Goal: Transaction & Acquisition: Purchase product/service

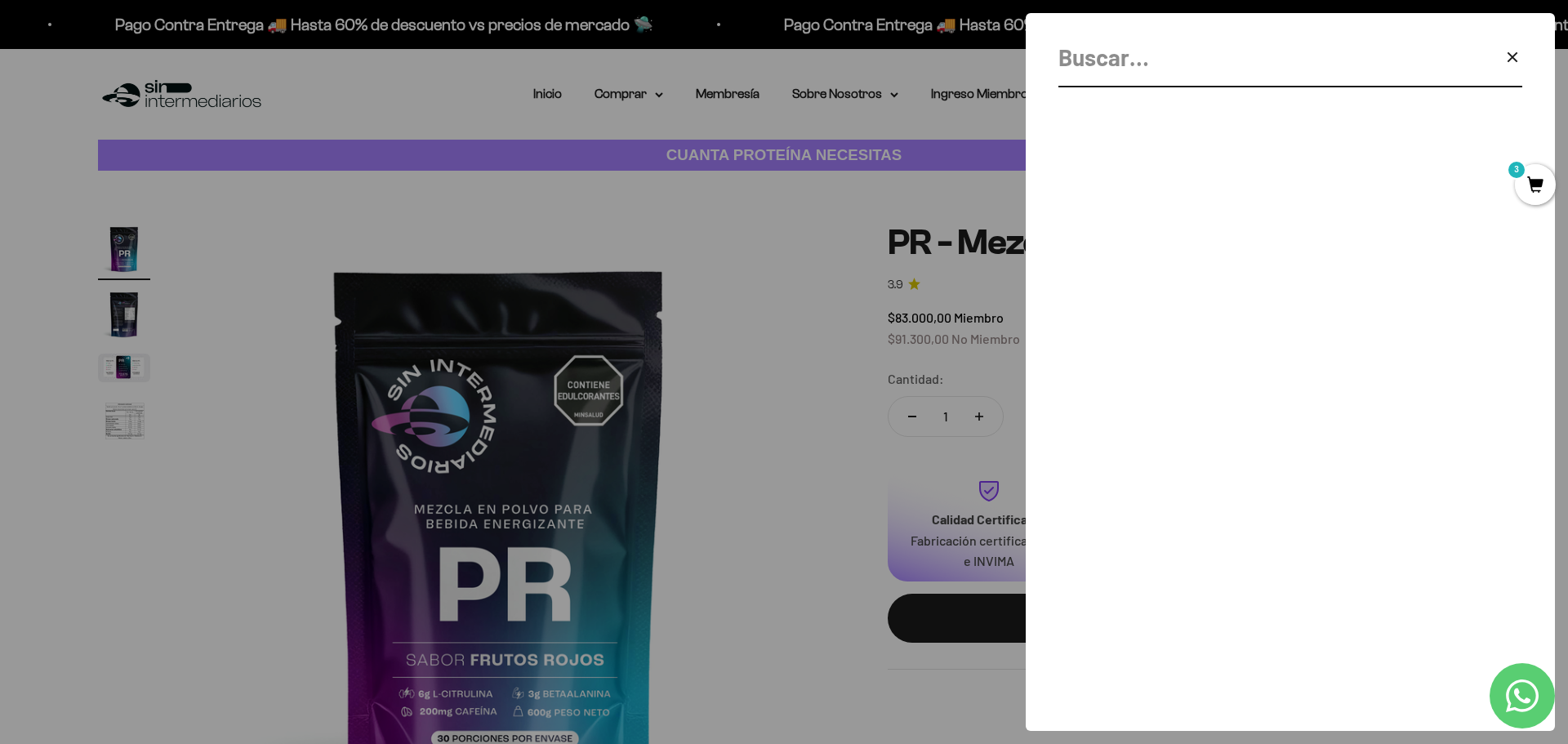
click at [1511, 49] on icon "button" at bounding box center [1512, 57] width 20 height 20
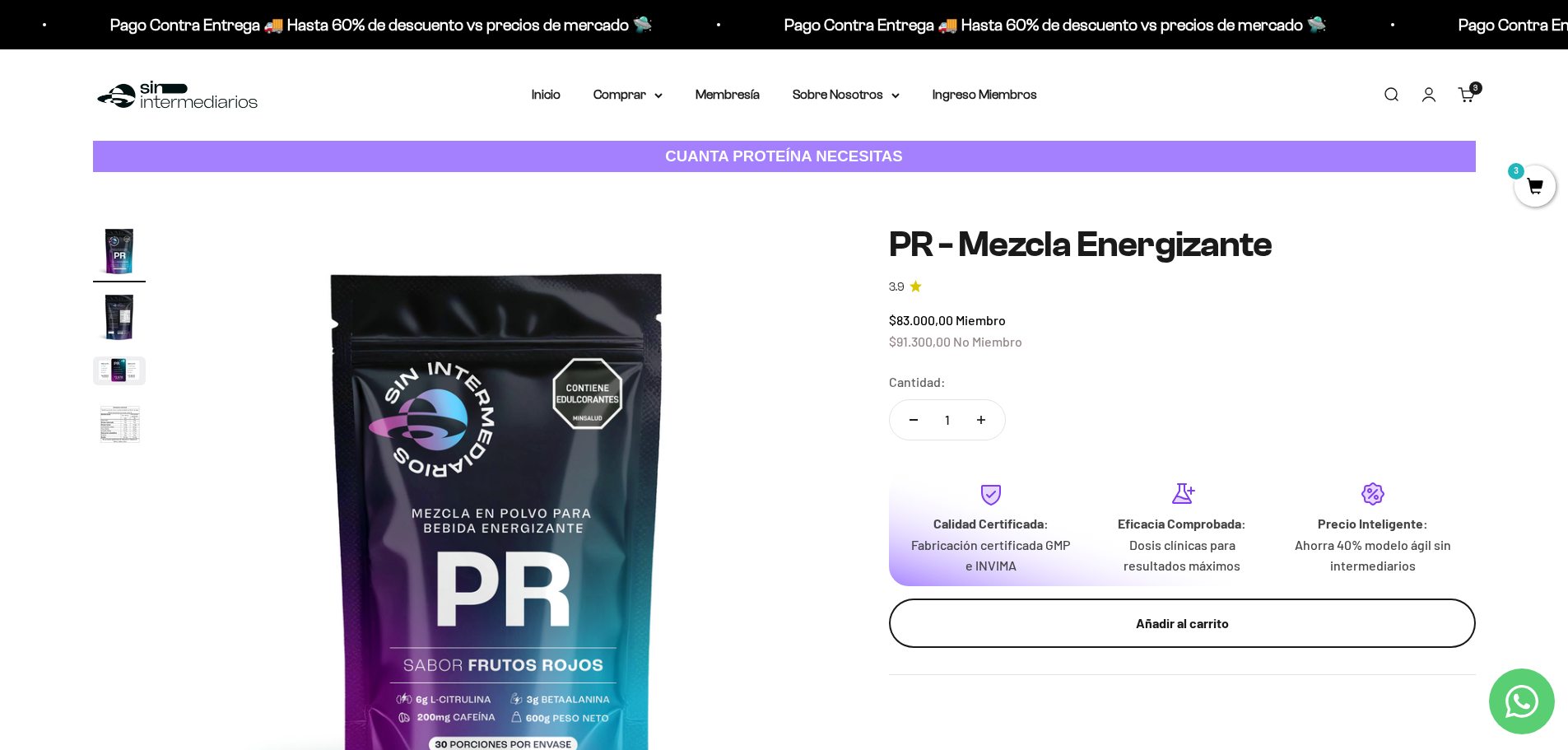
click at [1145, 635] on button "Añadir al carrito" at bounding box center [1182, 623] width 587 height 49
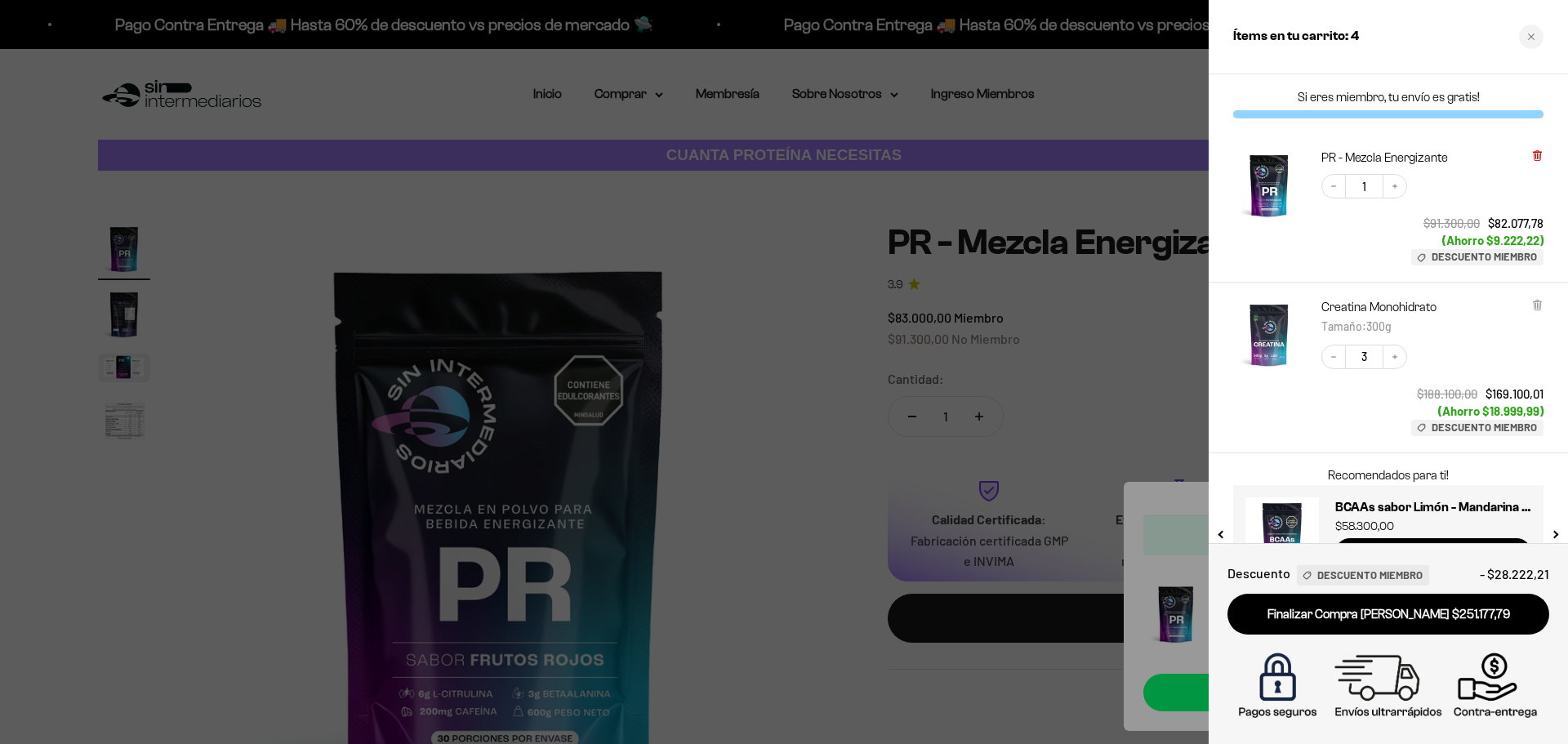
click at [1538, 155] on icon at bounding box center [1536, 155] width 7 height 8
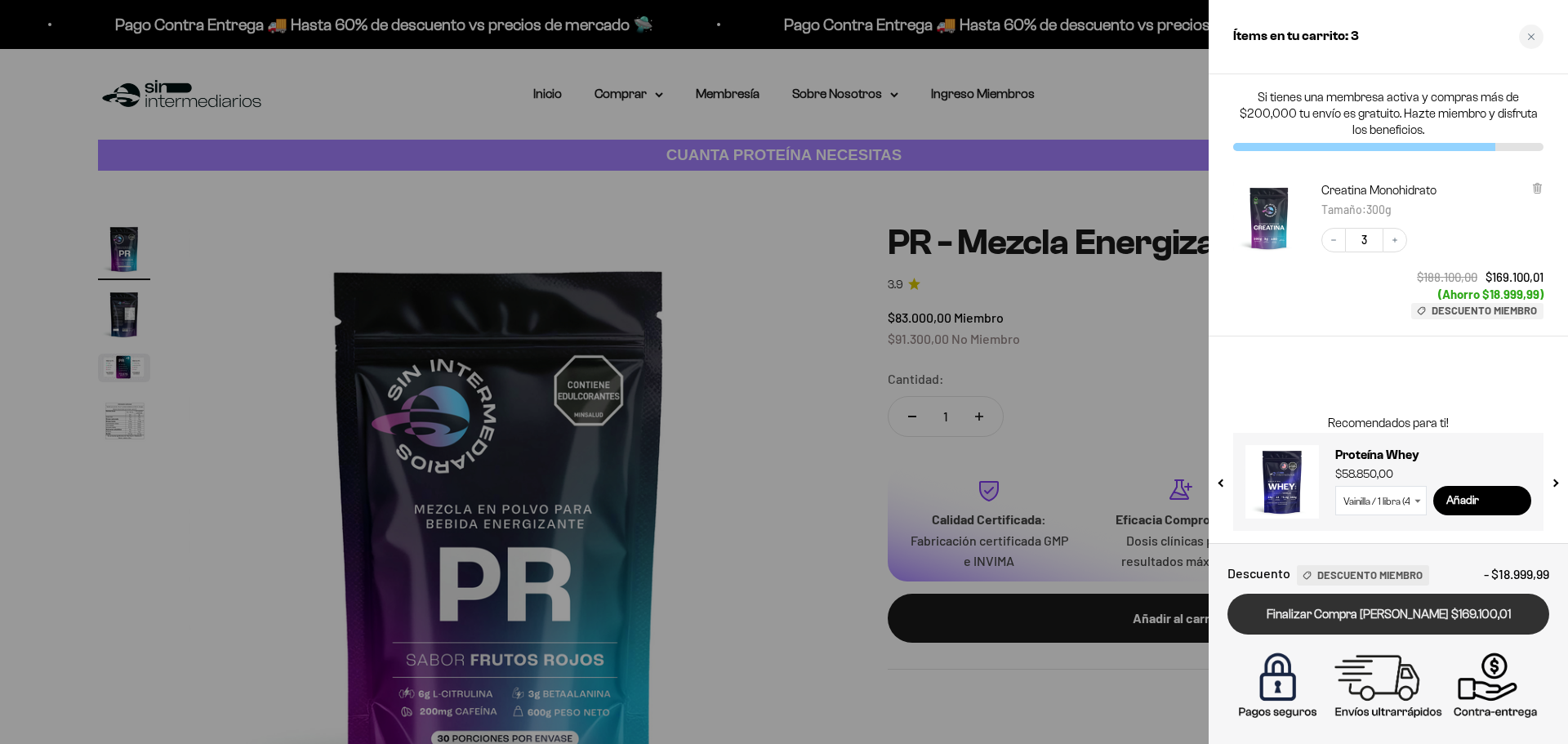
click at [1323, 622] on link "Finalizar Compra [PERSON_NAME] $169.100,01" at bounding box center [1388, 614] width 322 height 42
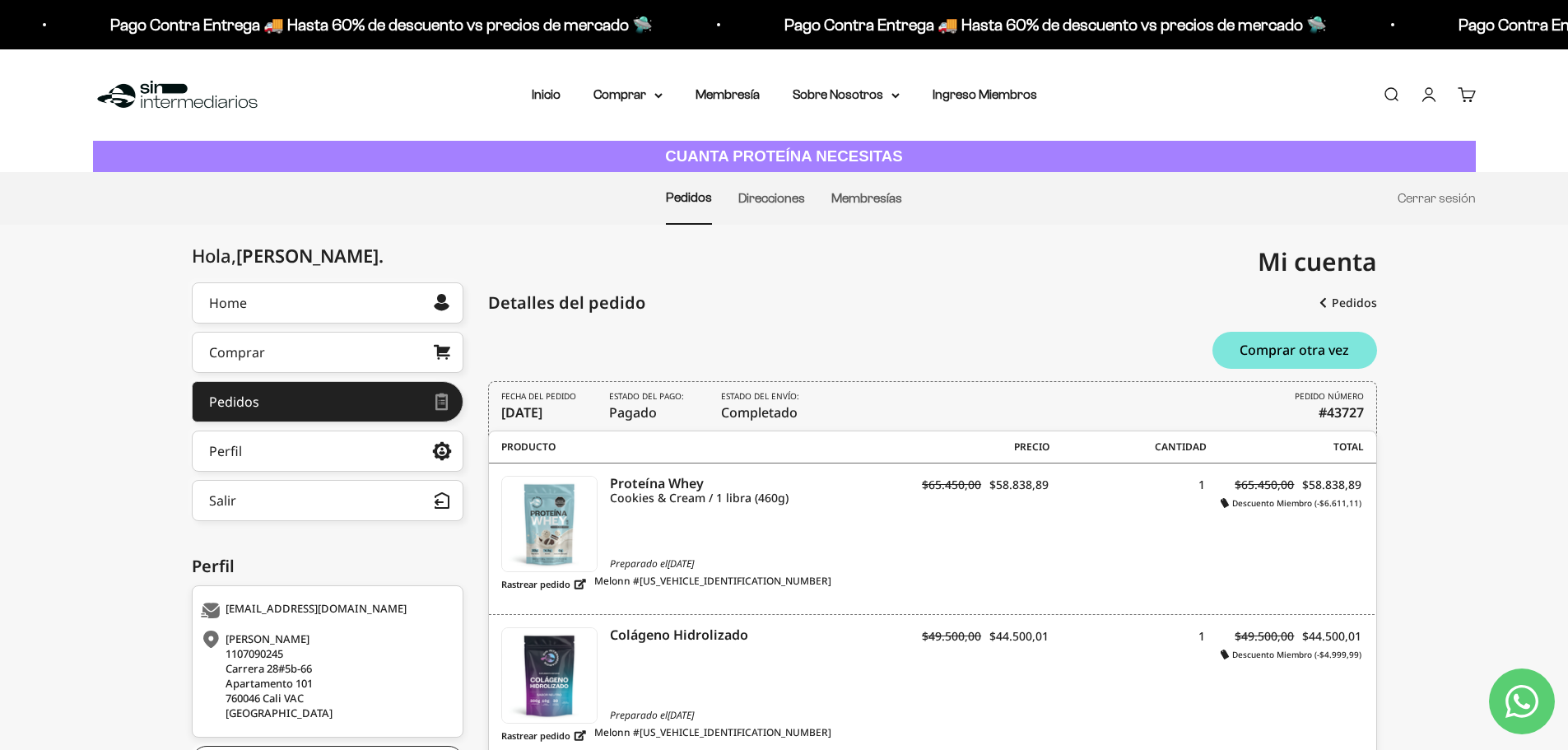
scroll to position [247, 0]
